Goal: Use online tool/utility

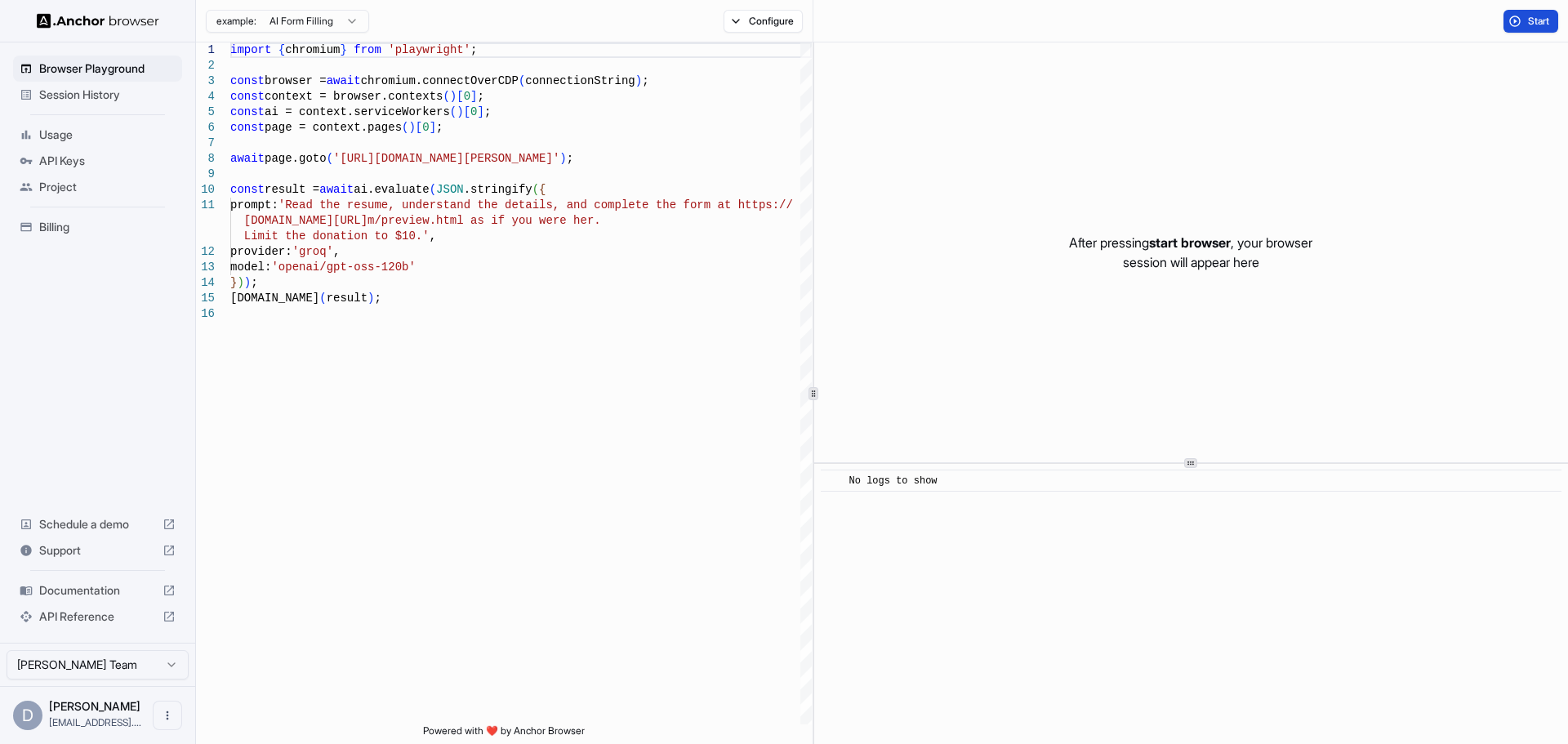
click at [1537, 17] on span "Start" at bounding box center [1539, 21] width 23 height 13
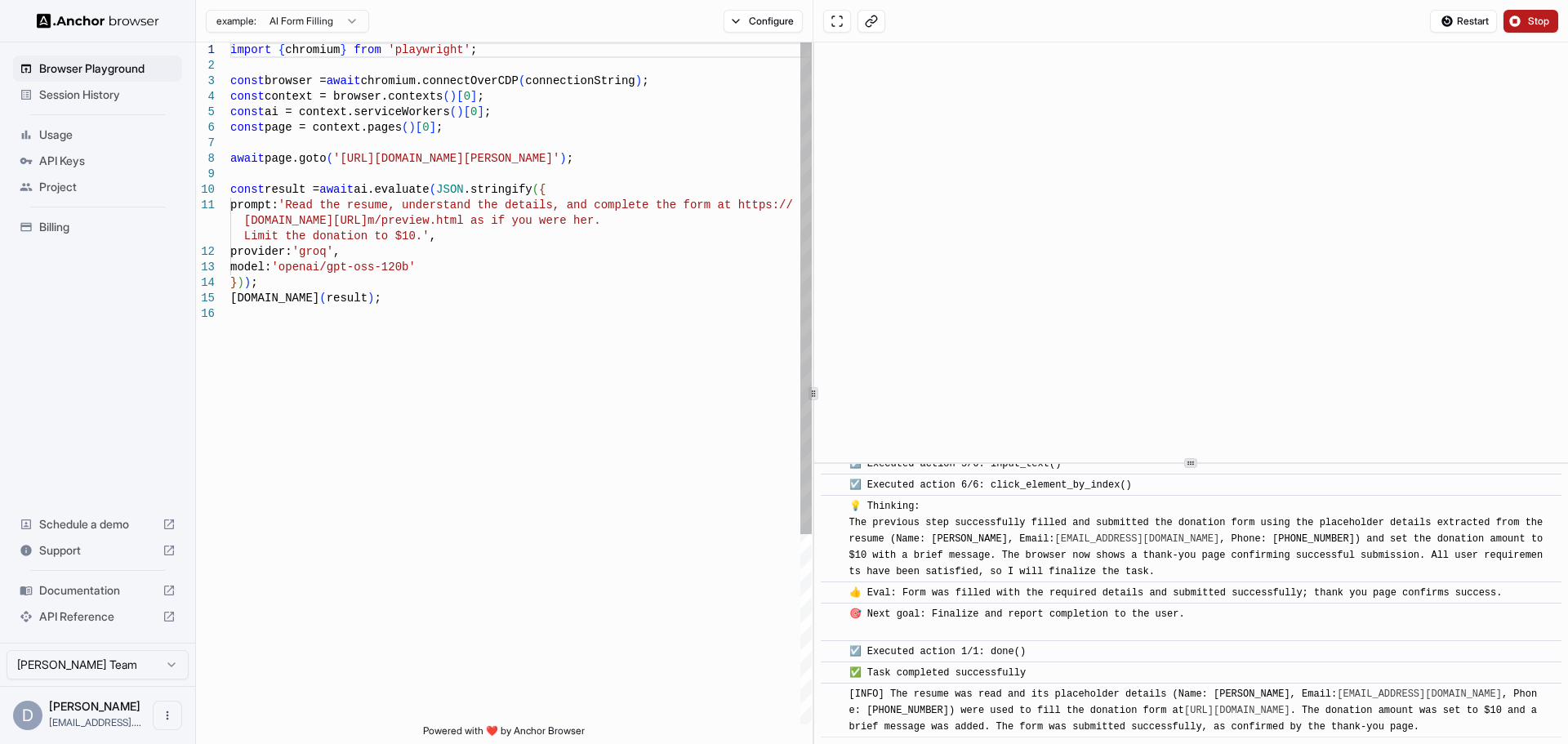
scroll to position [813, 0]
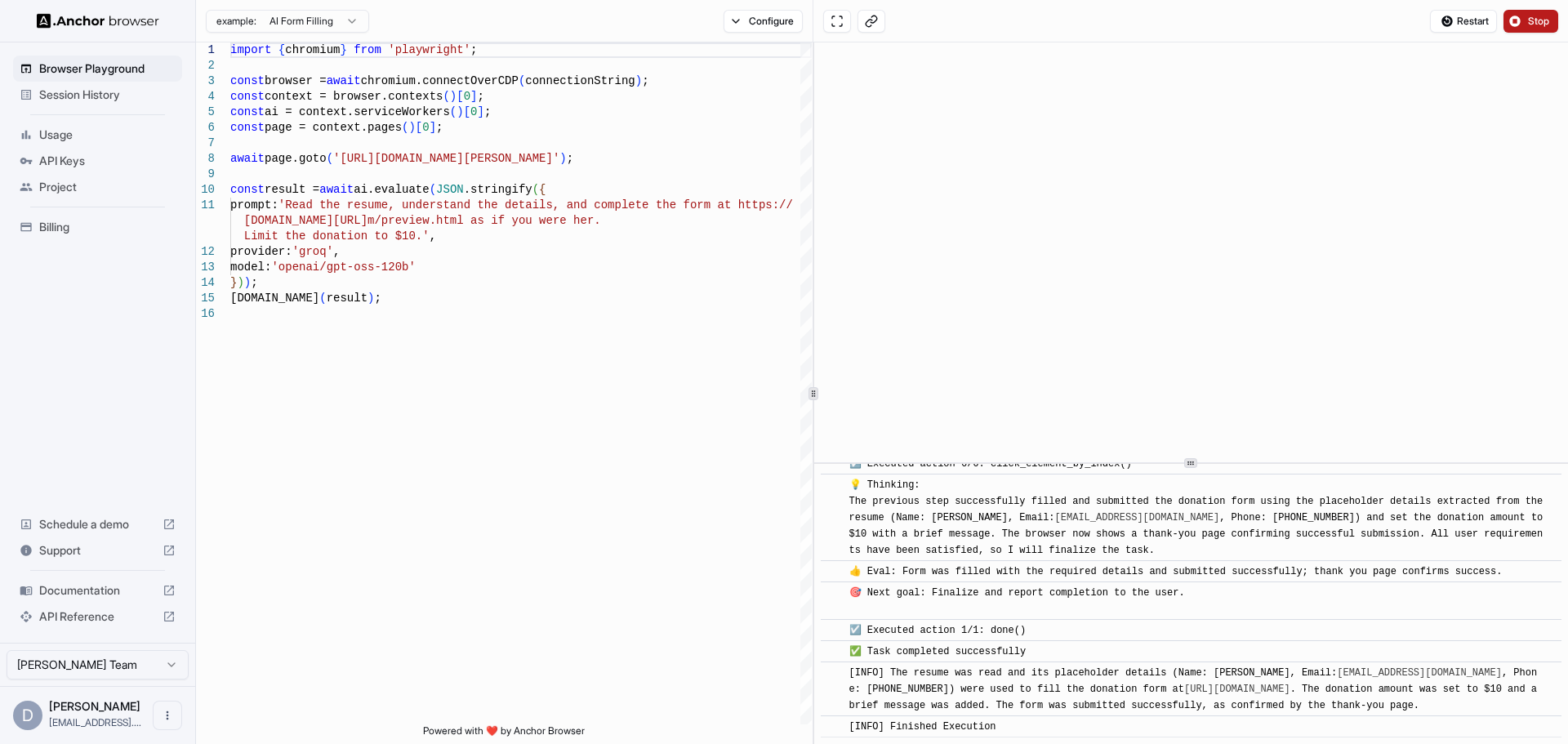
click at [349, 16] on html "Browser Playground Session History Usage API Keys Project Billing Schedule a de…" at bounding box center [784, 372] width 1568 height 744
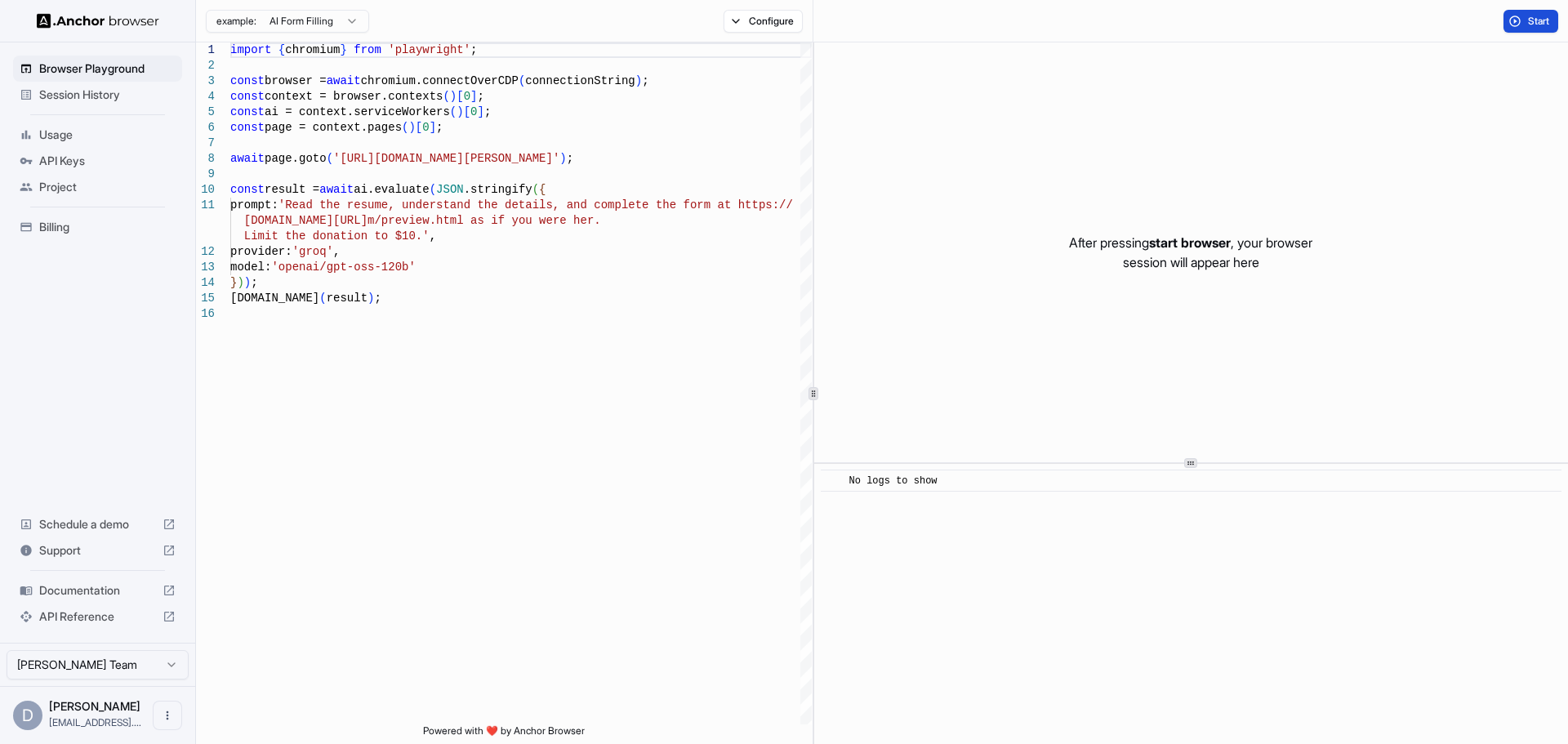
click at [1530, 15] on span "Start" at bounding box center [1539, 21] width 23 height 13
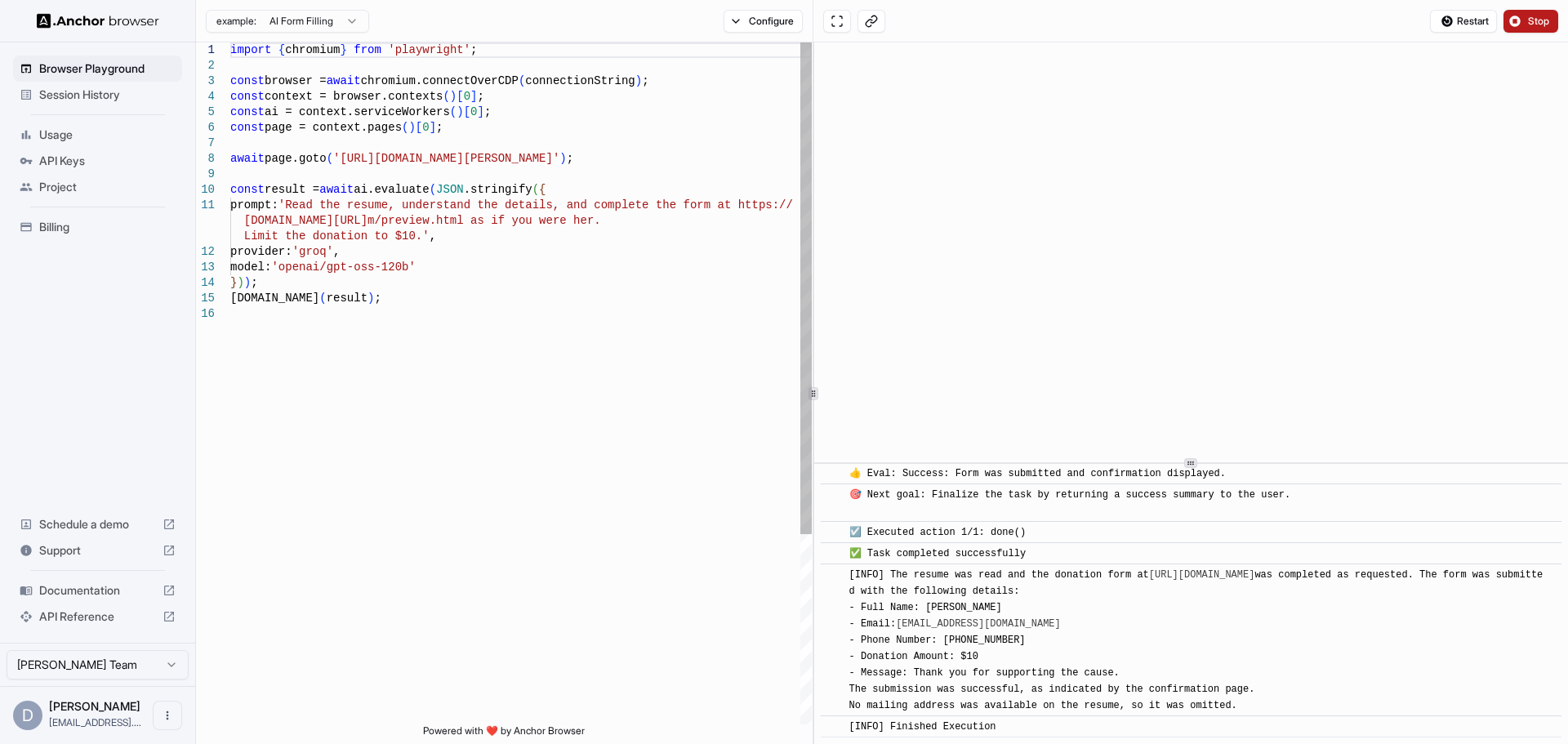
click at [417, 300] on div "import { chromium } from 'playwright' ; const browser = await chromium.connectO…" at bounding box center [521, 515] width 581 height 946
click at [71, 233] on span "Billing" at bounding box center [107, 227] width 136 height 17
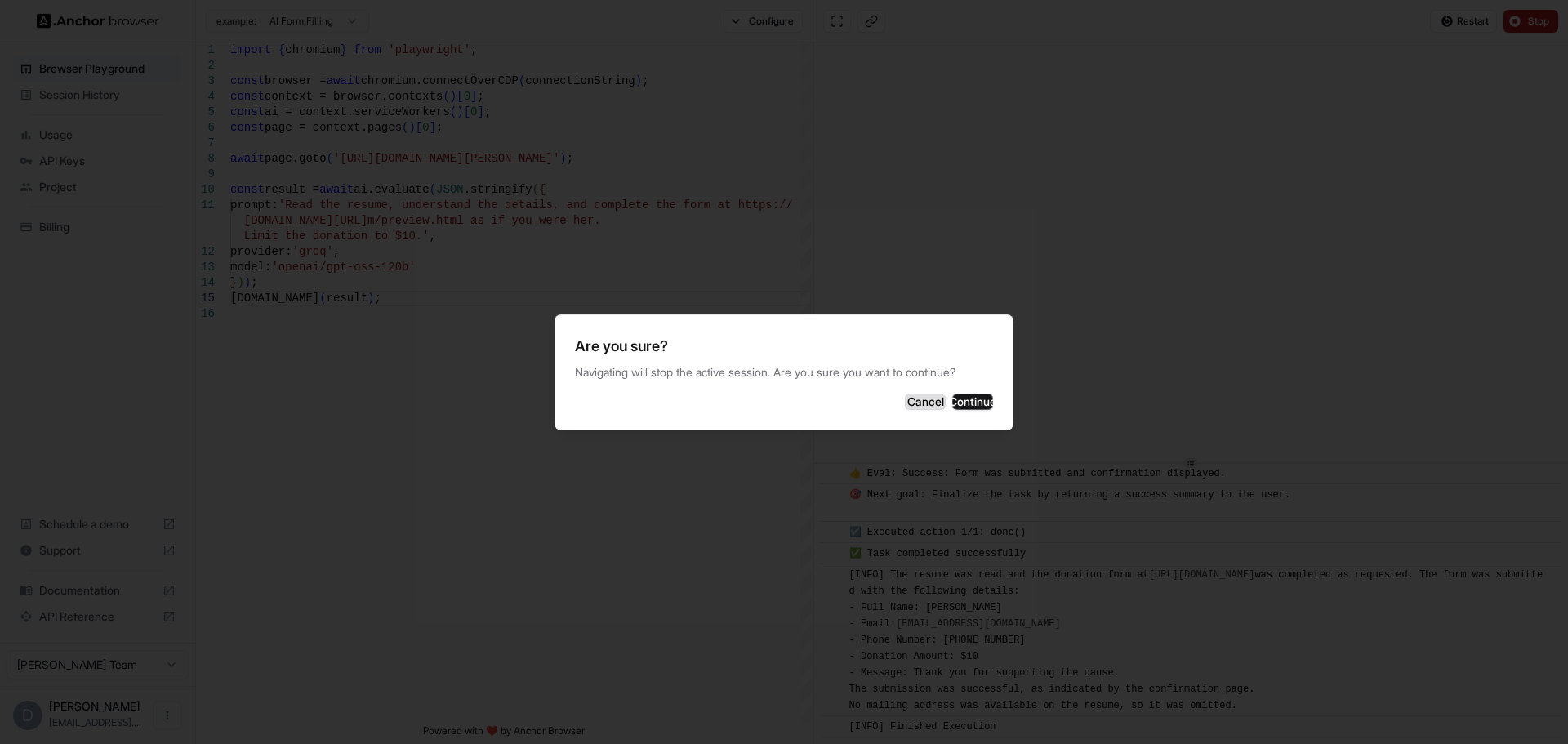
click at [905, 401] on button "Cancel" at bounding box center [925, 402] width 40 height 17
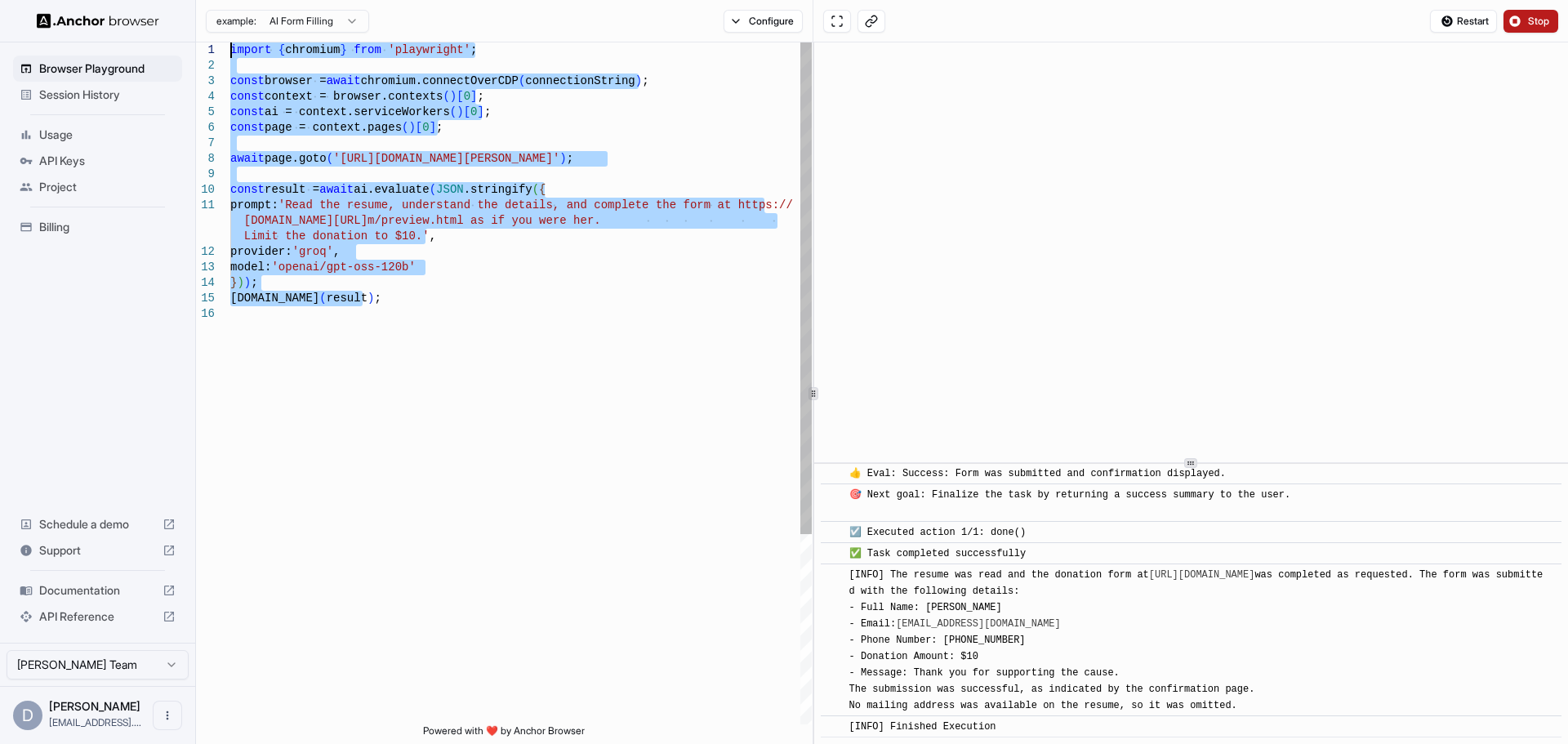
drag, startPoint x: 387, startPoint y: 301, endPoint x: 180, endPoint y: 46, distance: 328.4
click at [231, 46] on div "import { chromium } from 'playwright' ; const browser = await chromium.connectO…" at bounding box center [521, 515] width 581 height 946
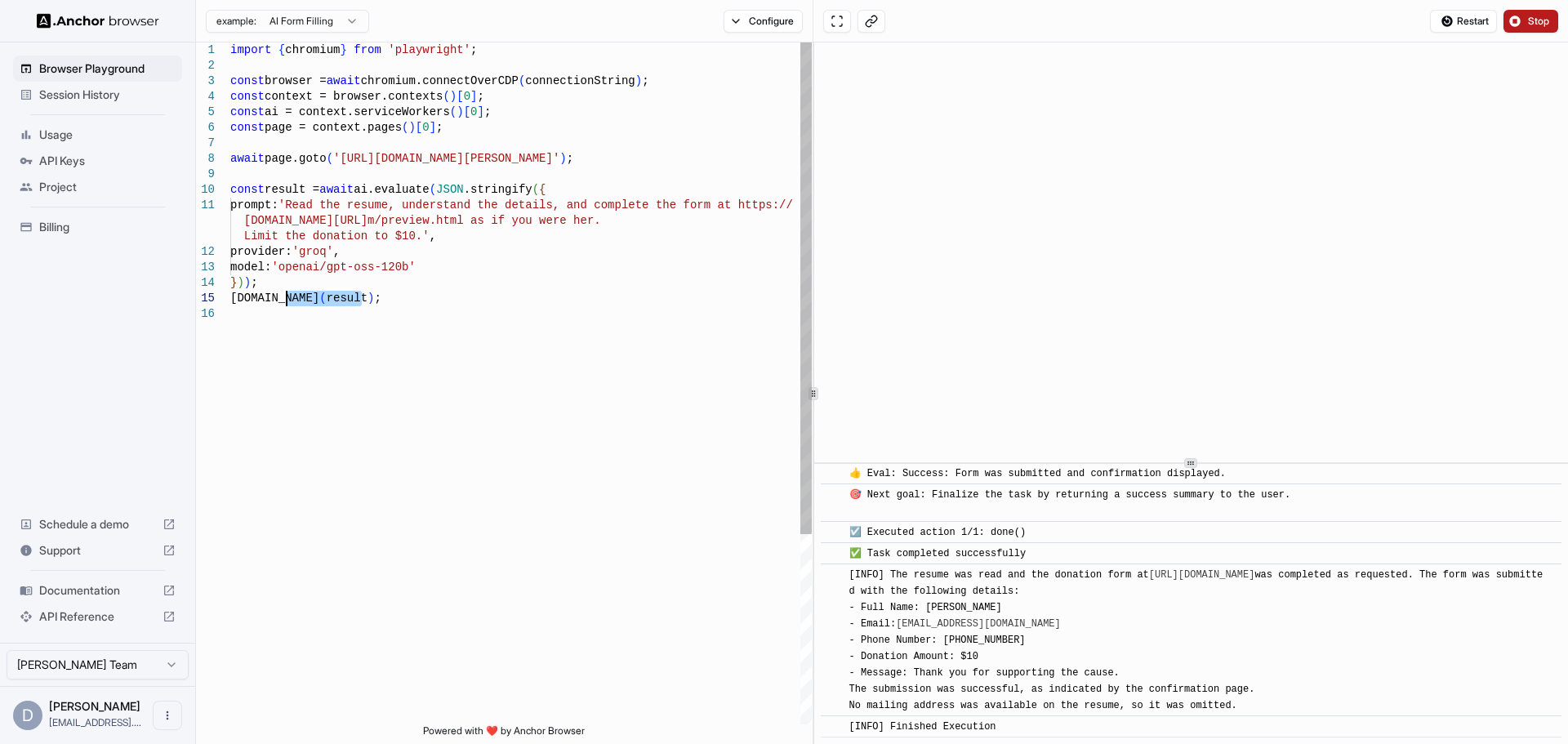
type textarea "**********"
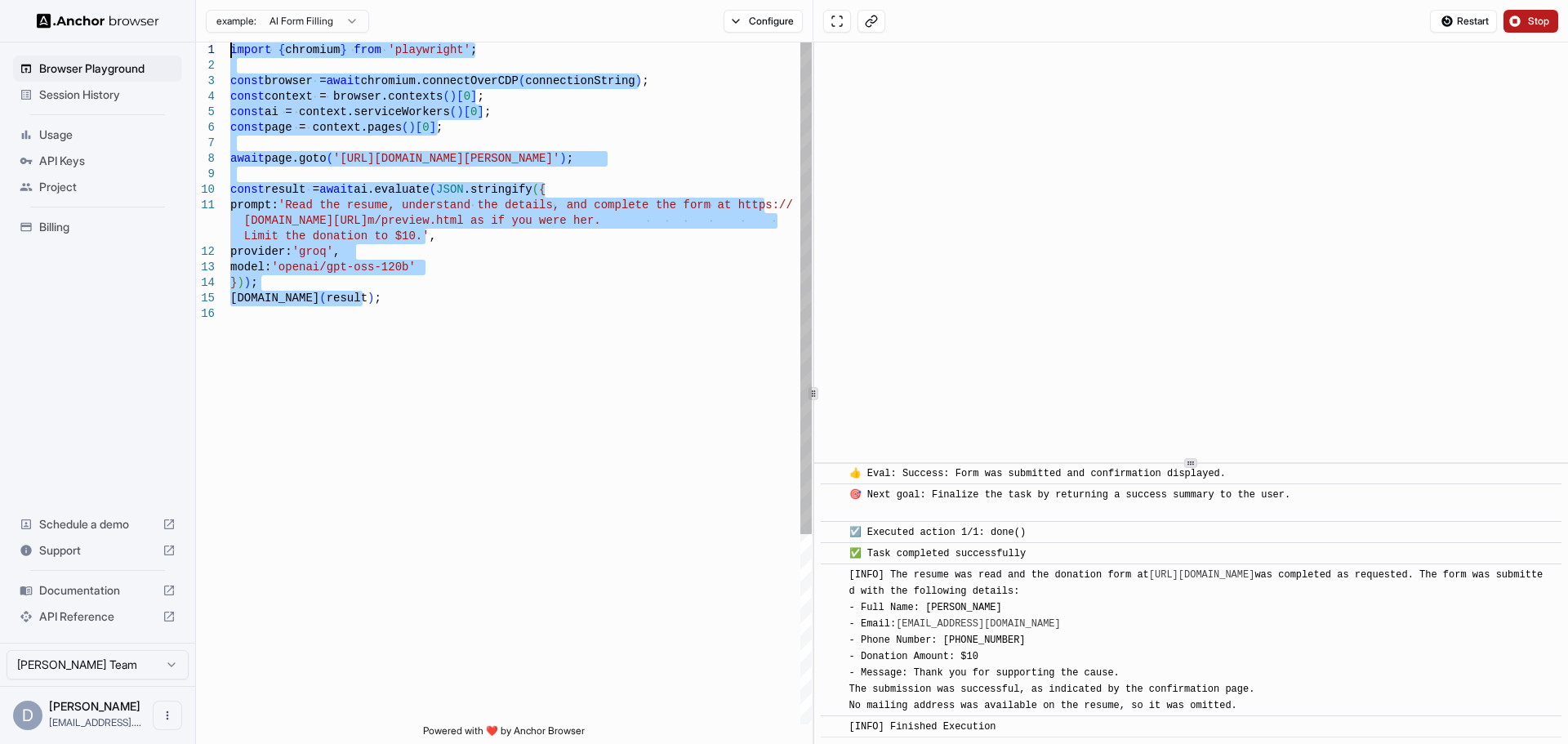
drag, startPoint x: 415, startPoint y: 298, endPoint x: 98, endPoint y: -70, distance: 485.7
click at [231, 42] on div "import { chromium } from 'playwright' ; const browser = await chromium.connectO…" at bounding box center [521, 515] width 581 height 946
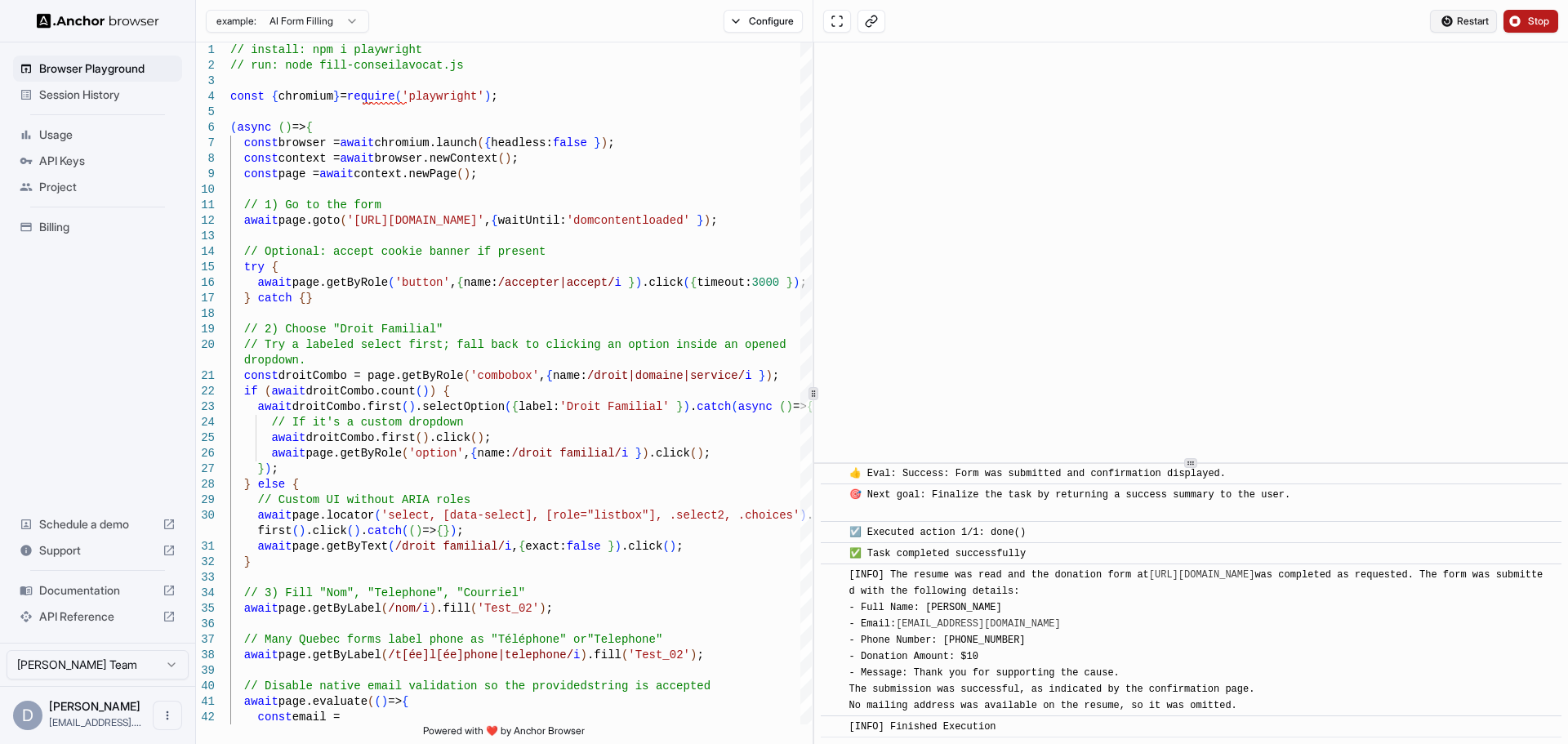
click at [1488, 17] on span "Restart" at bounding box center [1472, 21] width 32 height 13
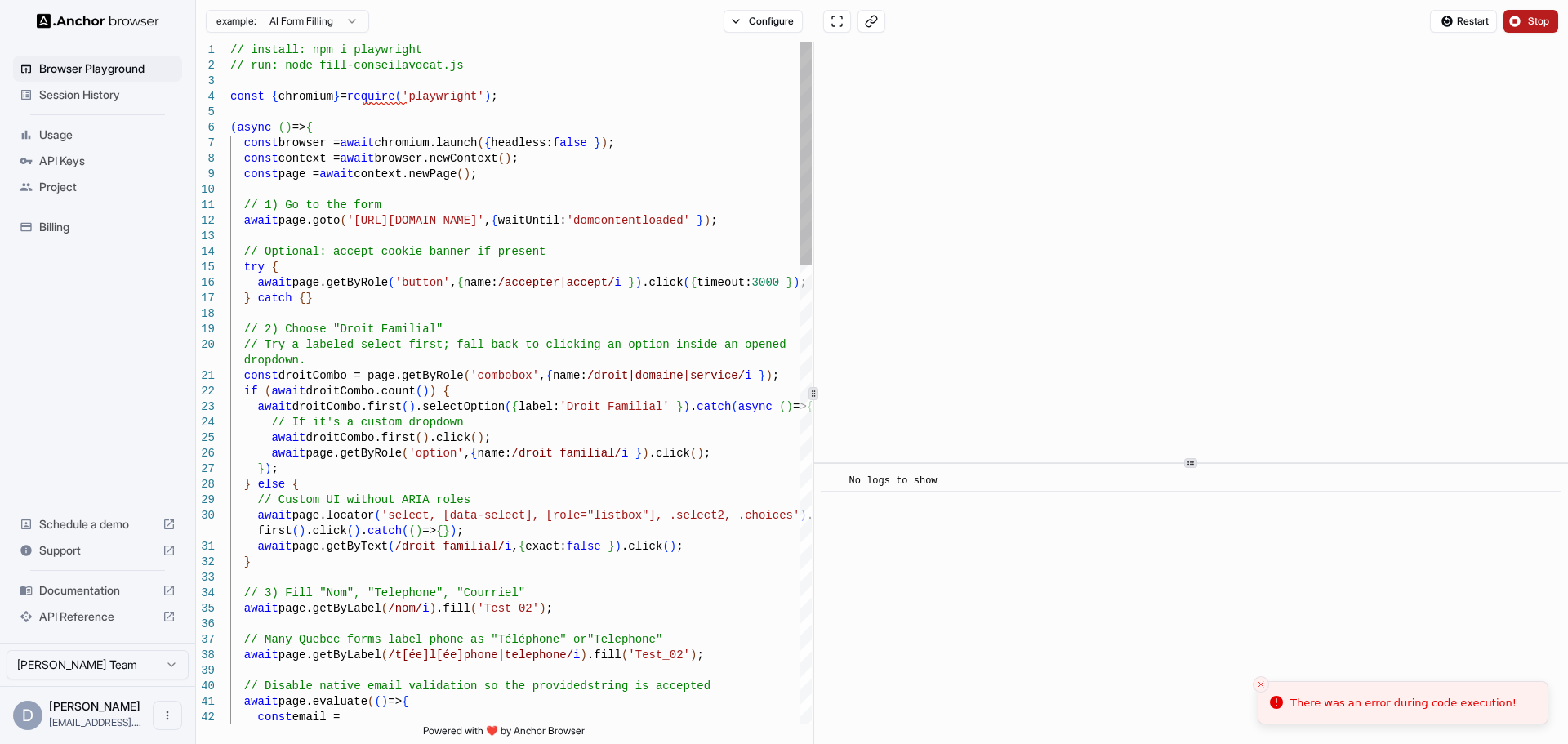
type textarea "**********"
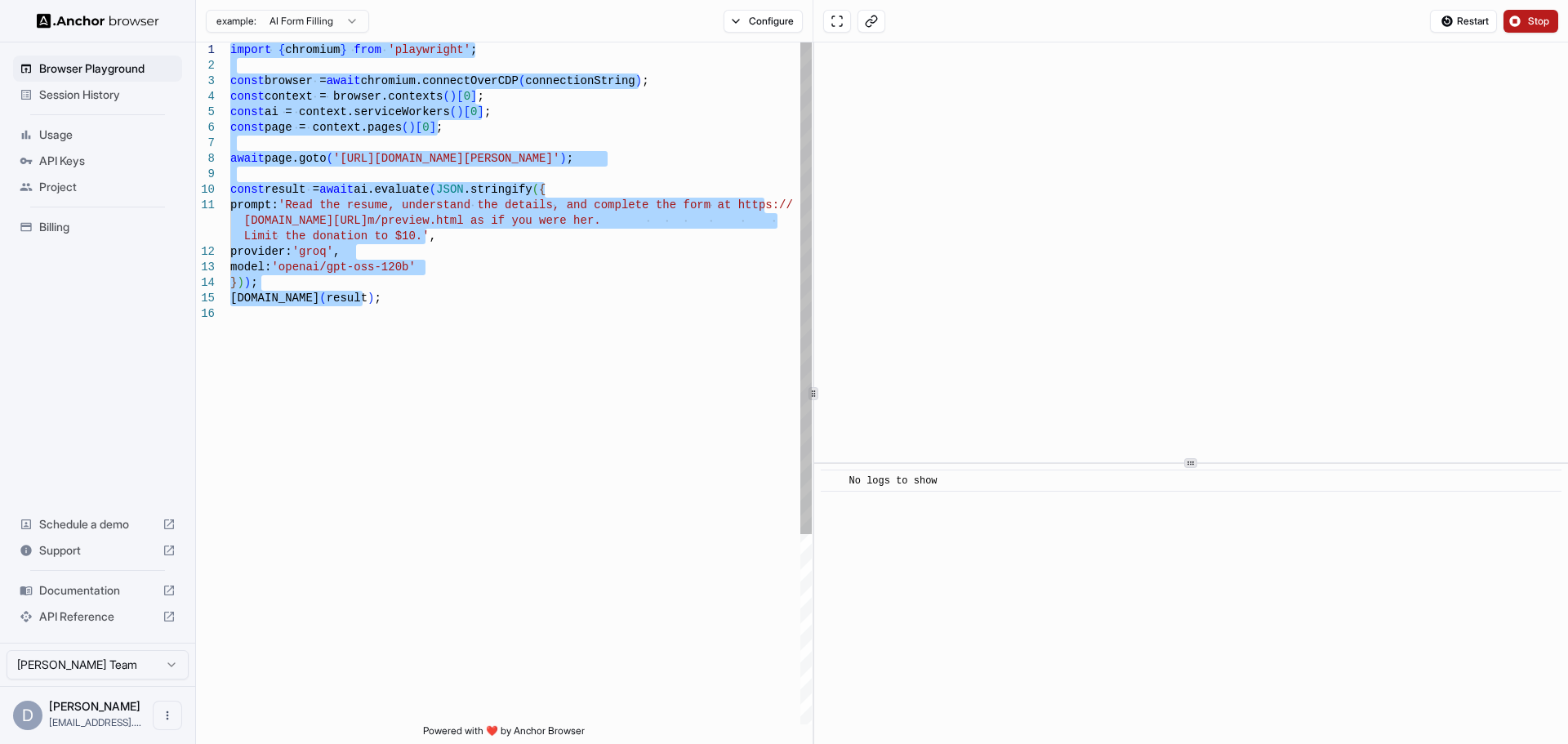
click at [471, 54] on div "import { chromium } from 'playwright' ; const browser = await chromium.connectO…" at bounding box center [521, 515] width 581 height 946
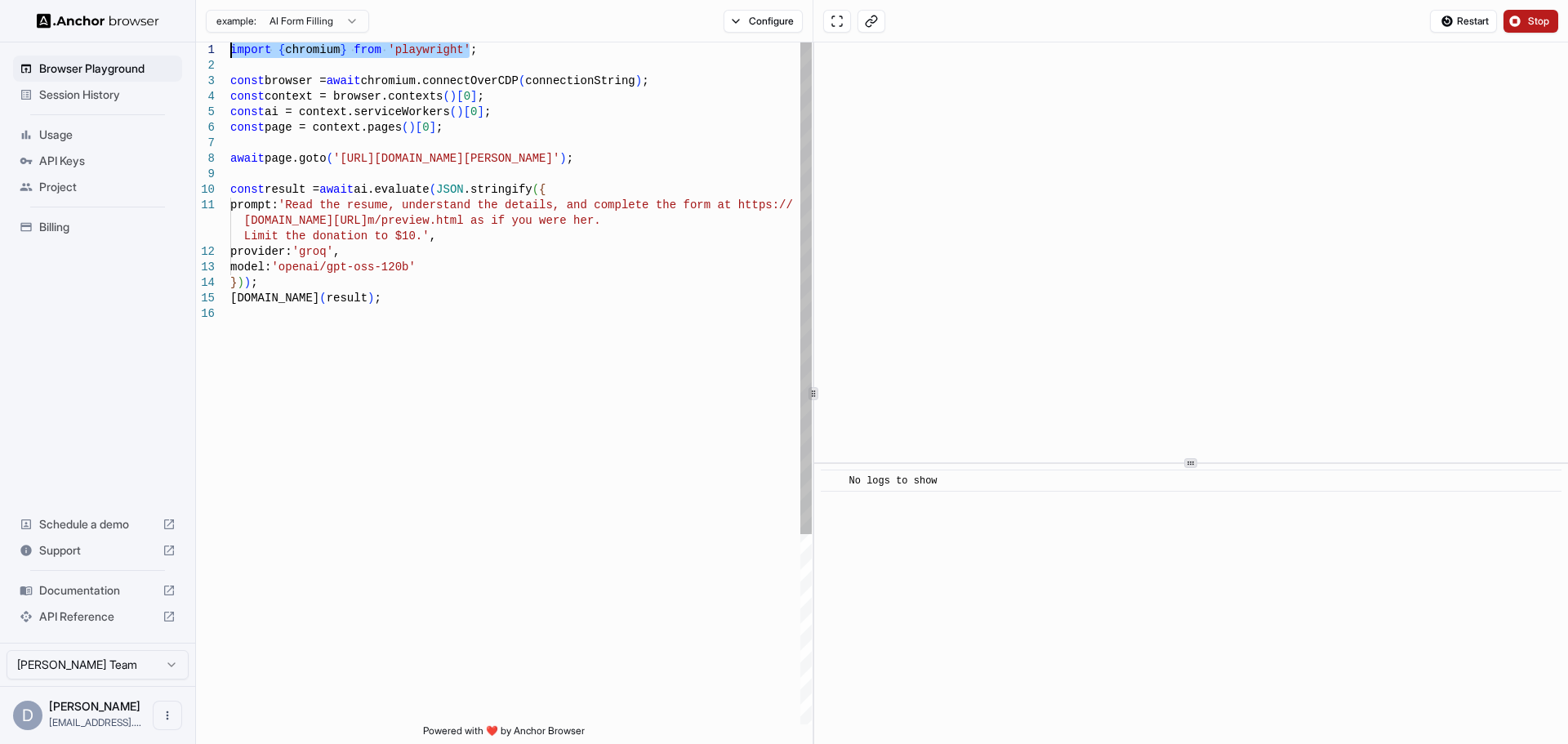
drag, startPoint x: 477, startPoint y: 50, endPoint x: 215, endPoint y: 50, distance: 262.0
click at [231, 50] on div "import { chromium } from 'playwright' ; const browser = await chromium.connectO…" at bounding box center [521, 515] width 581 height 946
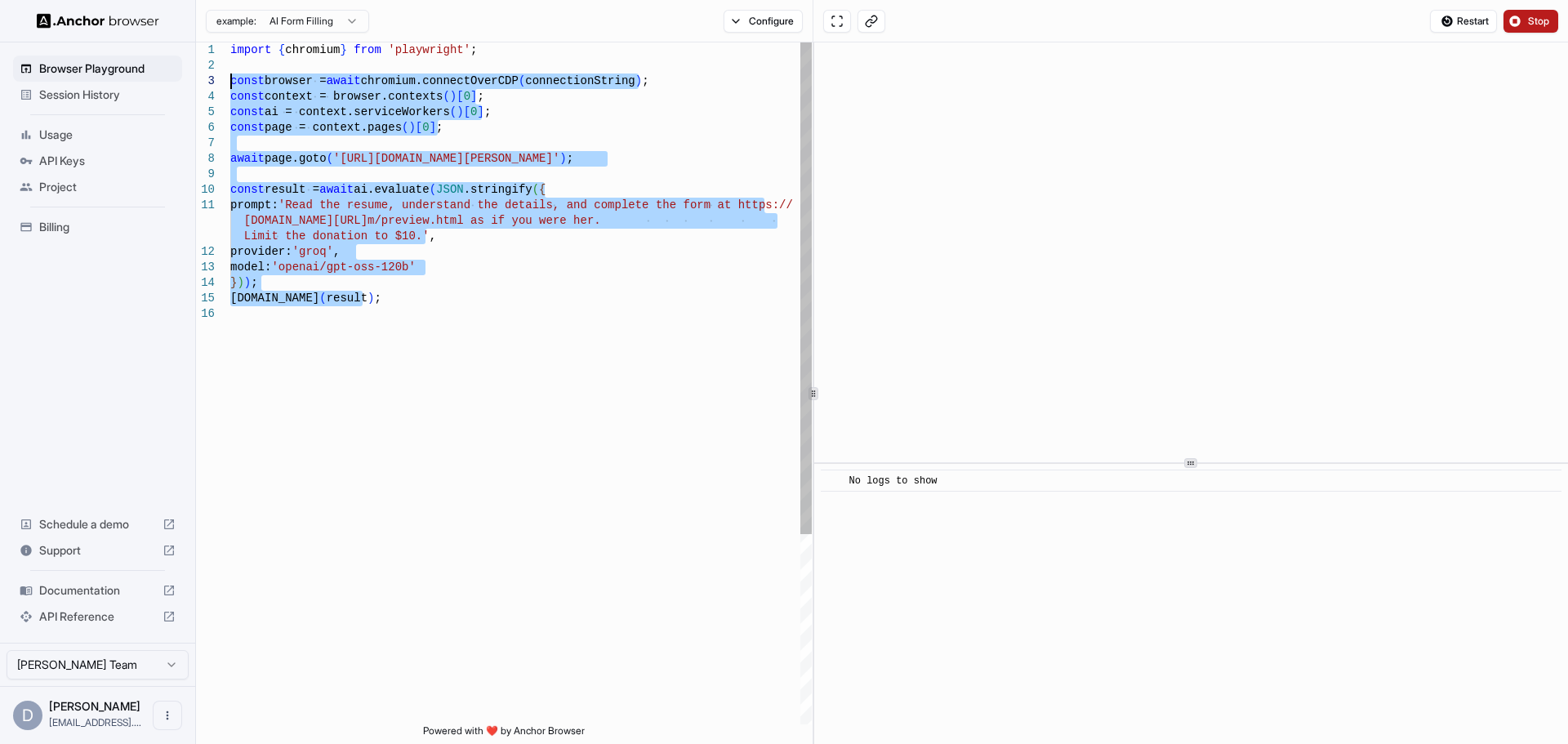
drag, startPoint x: 387, startPoint y: 299, endPoint x: 157, endPoint y: 84, distance: 314.8
click at [231, 84] on div "import { chromium } from 'playwright' ; const browser = await chromium.connectO…" at bounding box center [521, 515] width 581 height 946
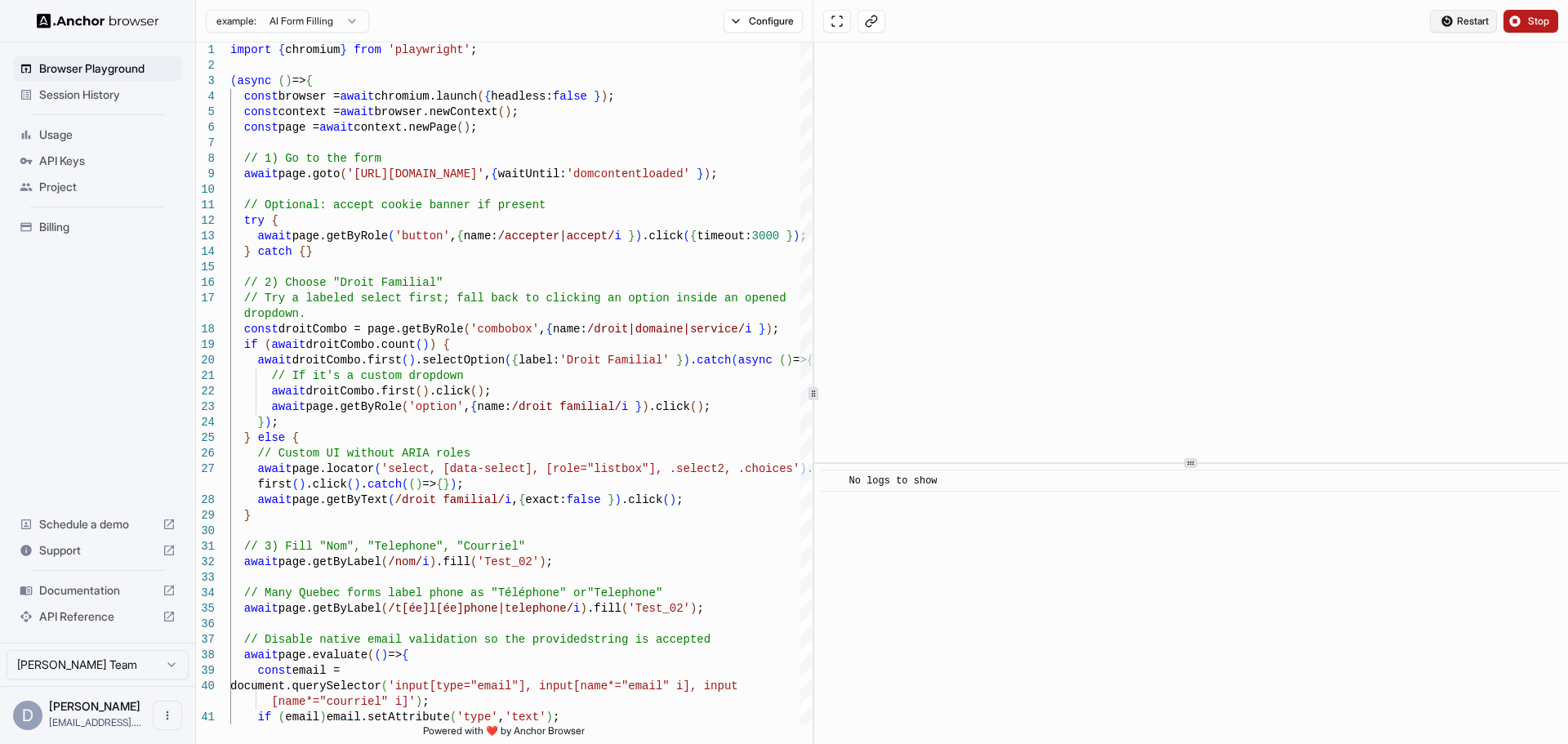
click at [1470, 10] on button "Restart" at bounding box center [1463, 21] width 67 height 23
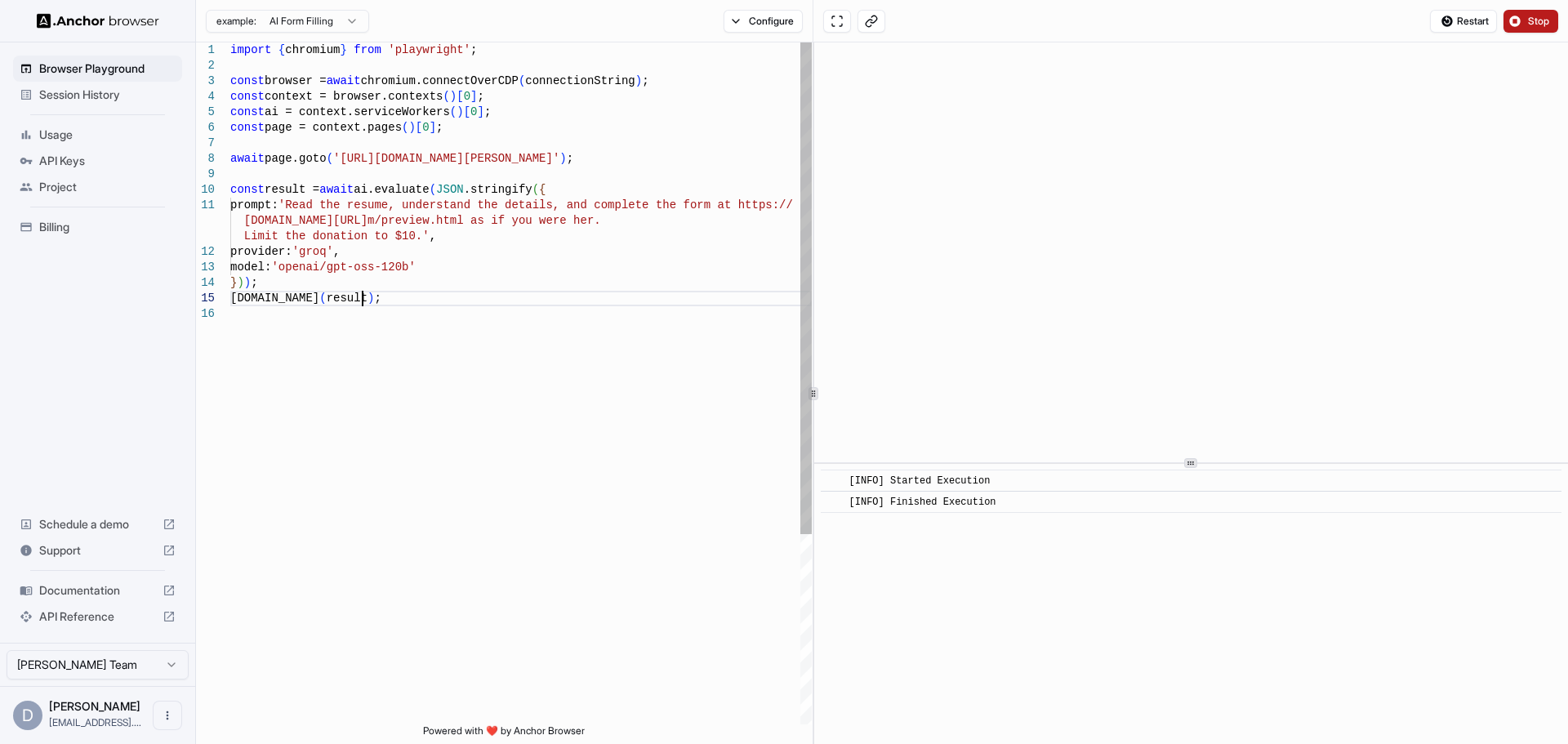
click at [404, 298] on div "} ) ) ; console.info ( result ) ; provider: 'groq' , model: 'openai/gpt-oss-120…" at bounding box center [521, 515] width 581 height 946
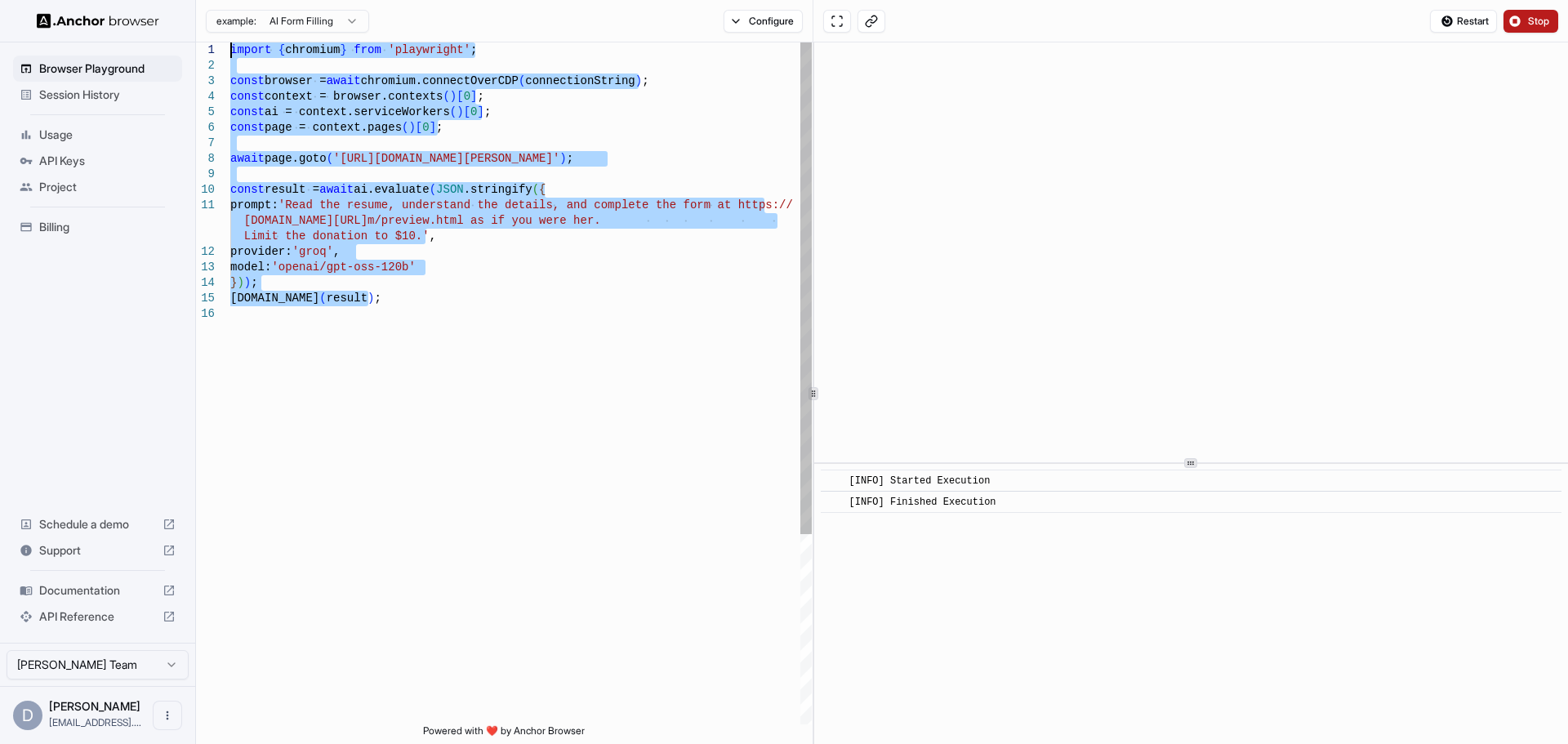
drag, startPoint x: 428, startPoint y: 306, endPoint x: 100, endPoint y: -64, distance: 494.5
click at [231, 42] on div "} ) ) ; console.info ( result ) ; provider: 'groq' , model: 'openai/gpt-oss-120…" at bounding box center [521, 515] width 581 height 946
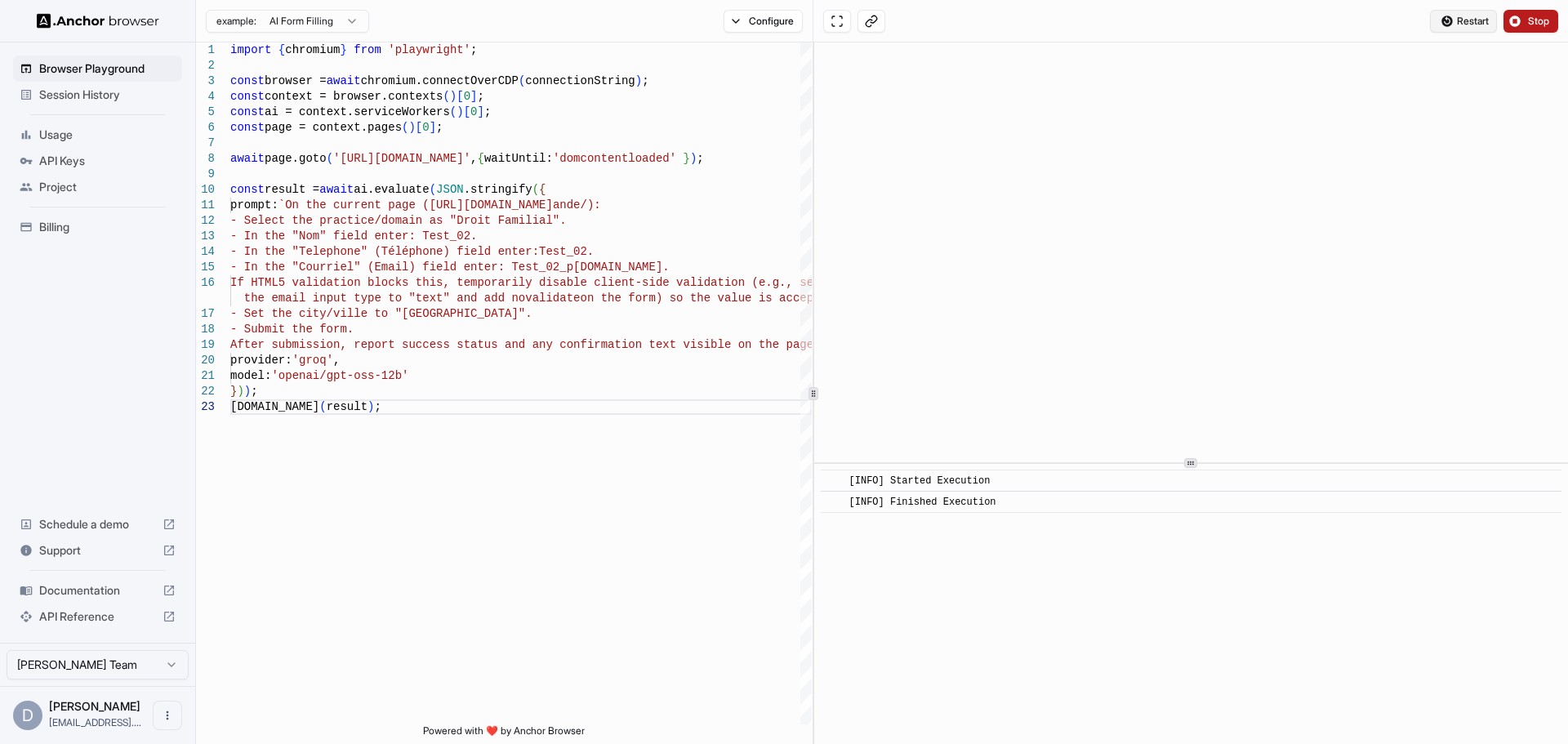
click at [1457, 19] on span "Restart" at bounding box center [1472, 21] width 32 height 13
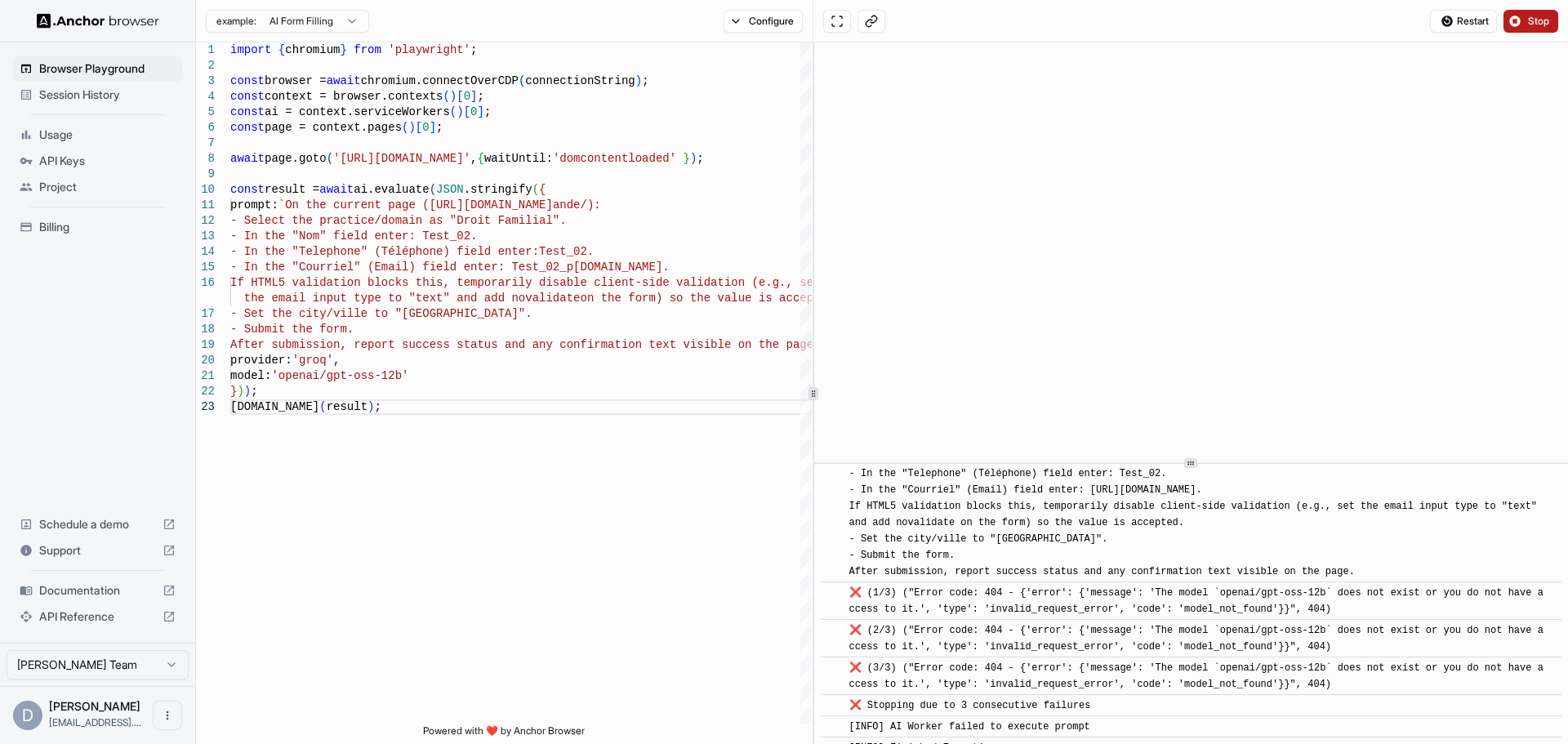
scroll to position [99, 0]
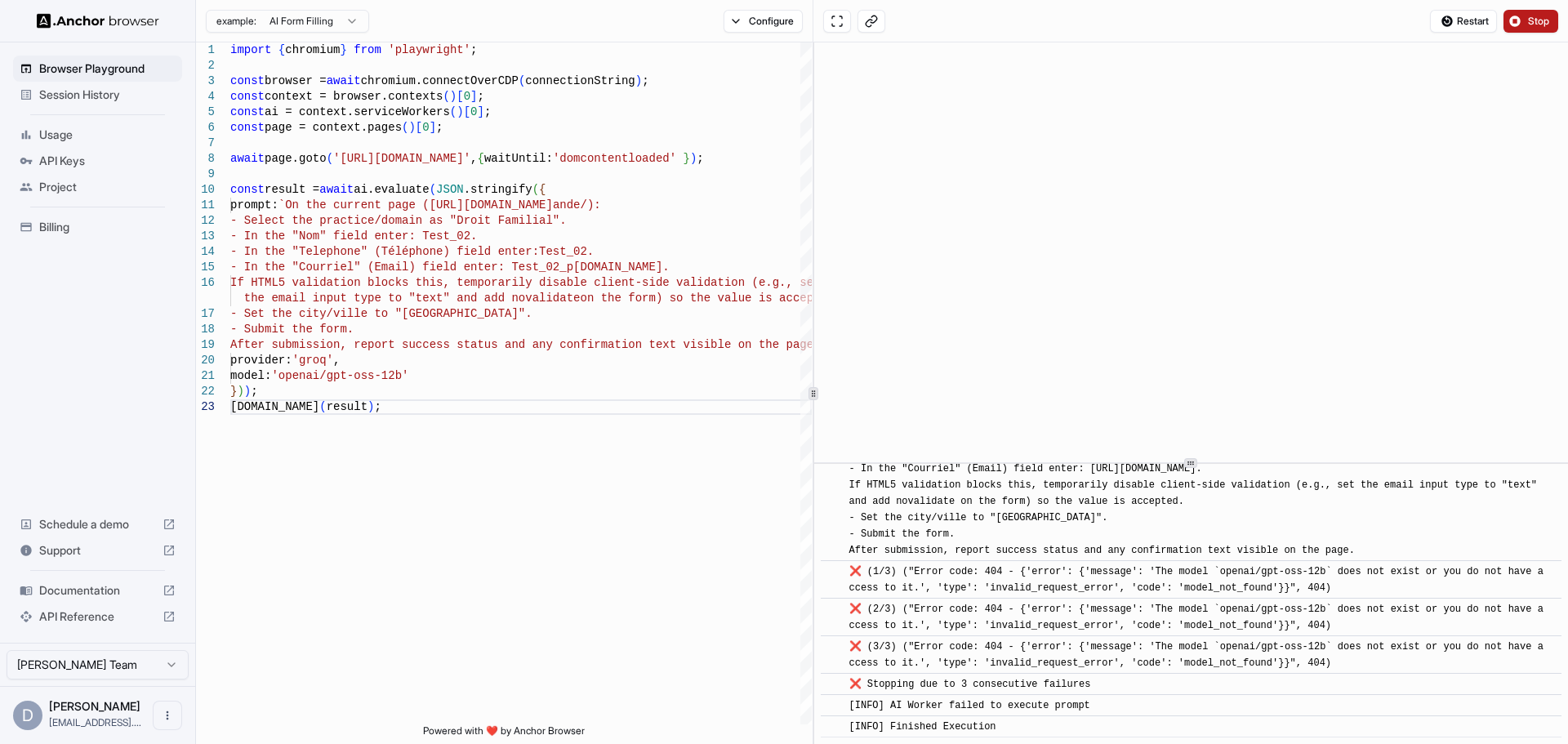
drag, startPoint x: 1030, startPoint y: 721, endPoint x: 829, endPoint y: 502, distance: 297.3
click at [829, 502] on div "​ [INFO] Started Execution ​ 🚀 Starting task: On the current page ( https://con…" at bounding box center [1191, 554] width 740 height 366
copy div "​ 🚀 Starting task: On the current page ( https://conseilavocat.ca/demande/ ): -…"
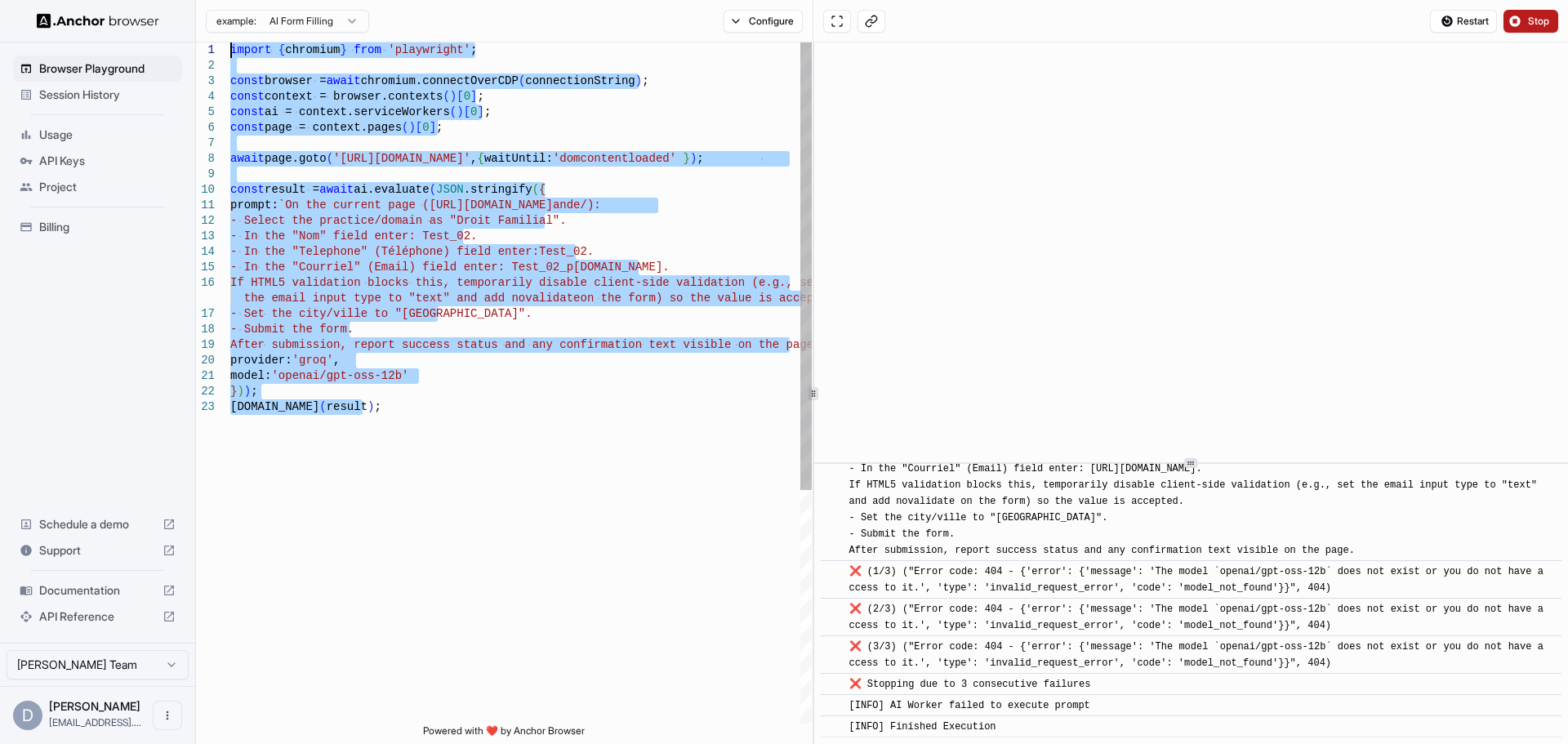
drag, startPoint x: 378, startPoint y: 408, endPoint x: 0, endPoint y: -82, distance: 618.9
click at [231, 42] on div "- In the "Telephone" (Téléphone) field enter: Test_02. - In the "Courriel" (Ema…" at bounding box center [521, 561] width 581 height 1039
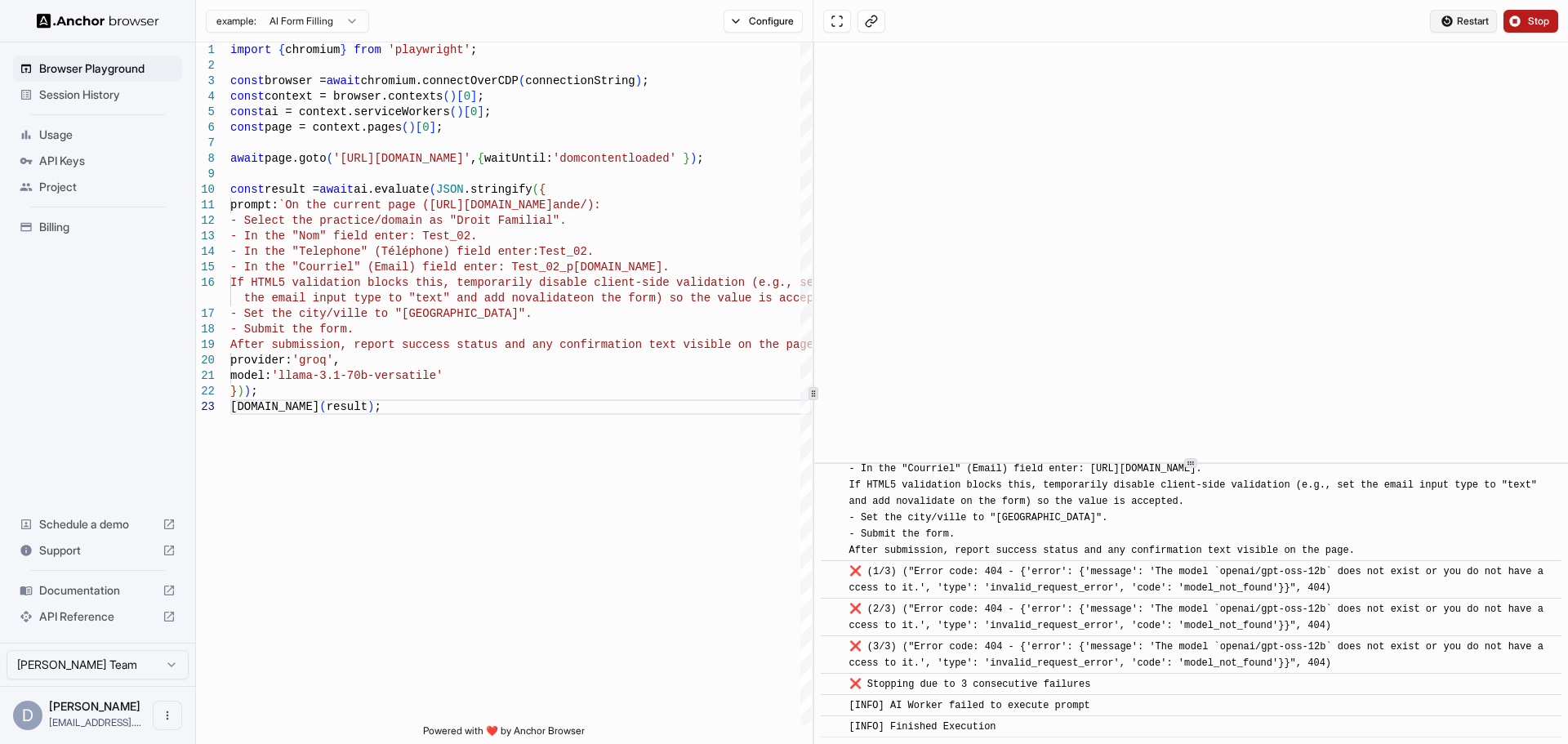
click at [1477, 19] on span "Restart" at bounding box center [1472, 21] width 32 height 13
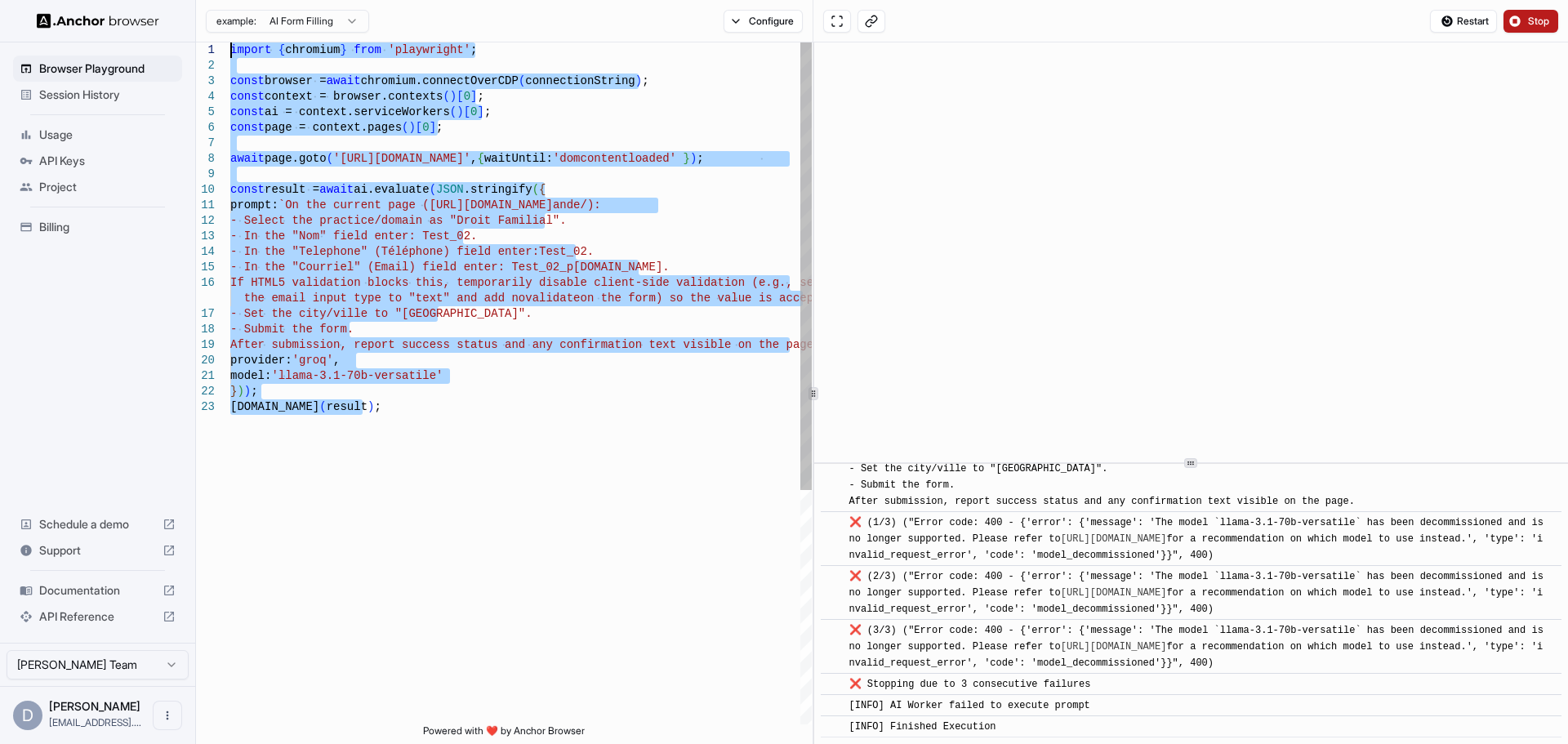
drag, startPoint x: 423, startPoint y: 404, endPoint x: 15, endPoint y: -99, distance: 647.7
click at [231, 42] on div "- In the "Telephone" (Téléphone) field enter: Test_02. - In the "Courriel" (Ema…" at bounding box center [521, 561] width 581 height 1039
type textarea "**********"
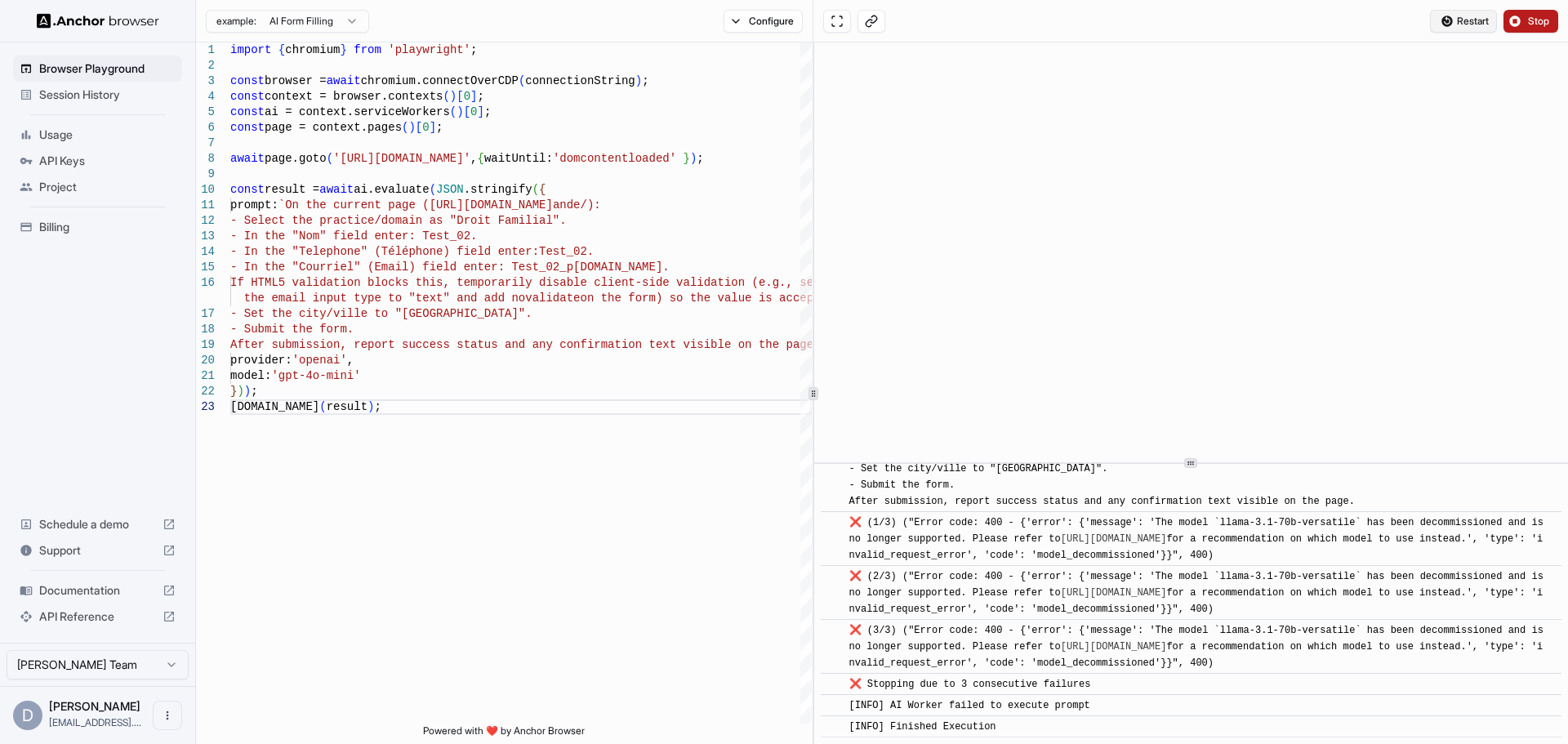
click at [1474, 18] on span "Restart" at bounding box center [1472, 21] width 32 height 13
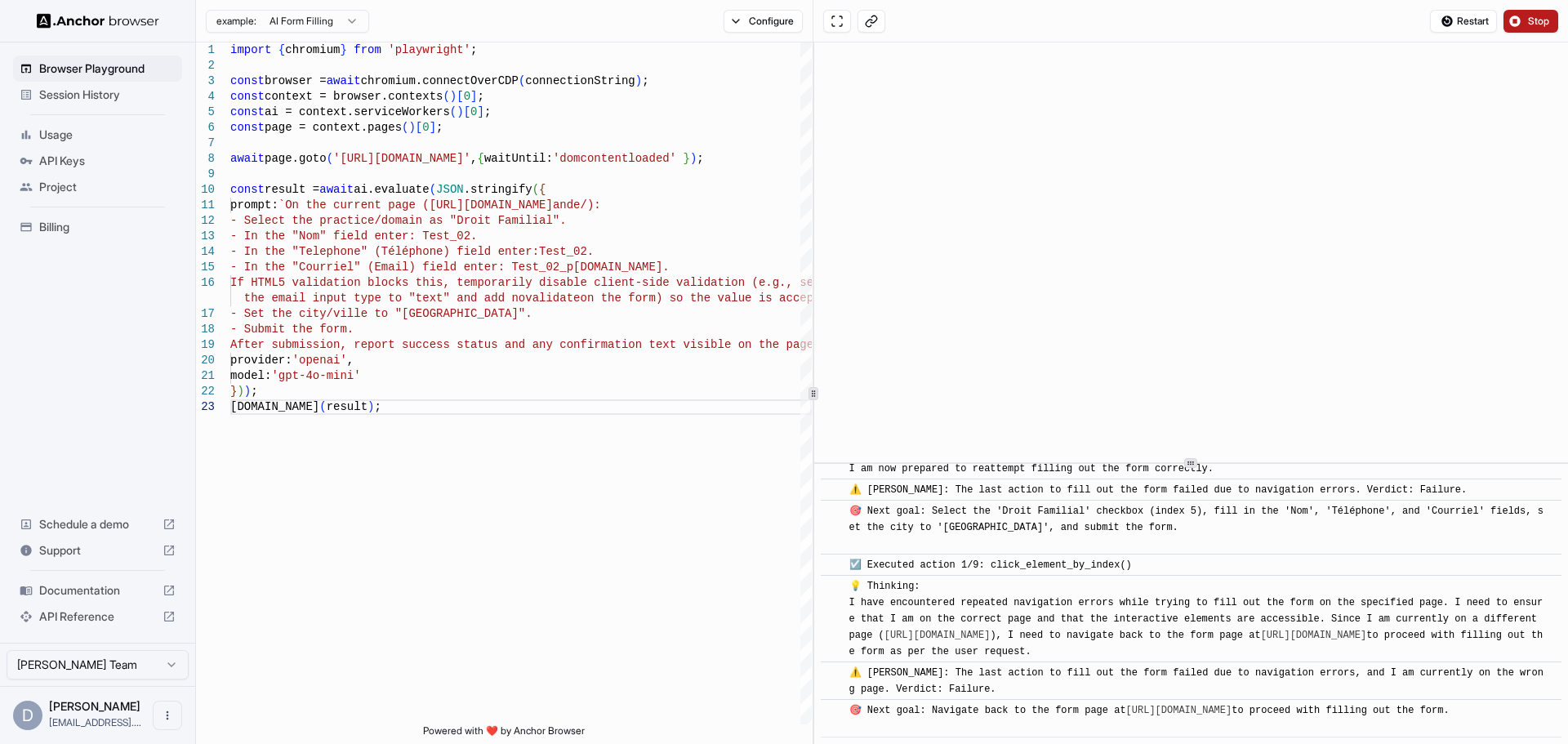
scroll to position [1392, 0]
